Goal: Information Seeking & Learning: Learn about a topic

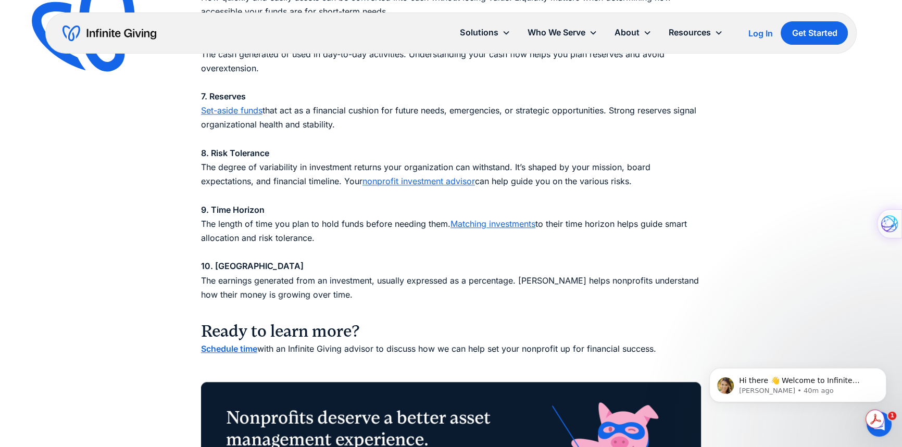
scroll to position [1325, 0]
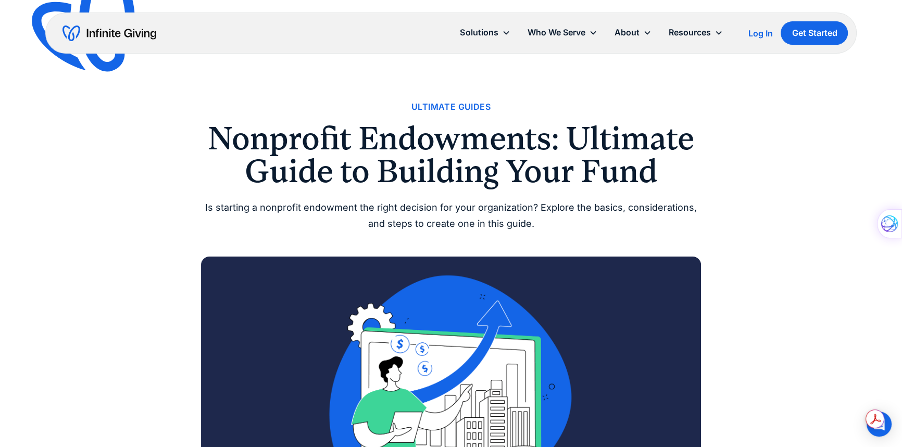
click at [471, 114] on div "Ultimate Guides" at bounding box center [450, 107] width 79 height 14
